Goal: Check status: Check status

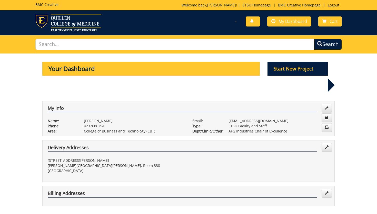
scroll to position [70, 0]
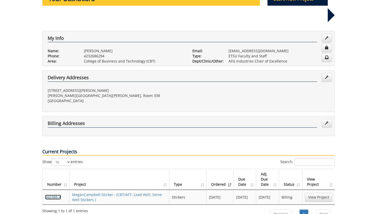
click at [50, 194] on link "260388-A" at bounding box center [53, 196] width 16 height 5
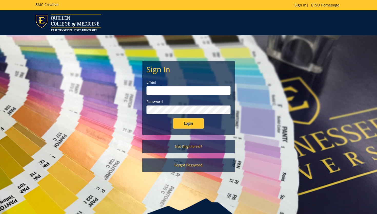
click at [181, 94] on input "email" at bounding box center [189, 90] width 84 height 9
type input "[EMAIL_ADDRESS][DOMAIN_NAME]"
click at [173, 118] on input "Login" at bounding box center [188, 123] width 31 height 10
